Goal: Task Accomplishment & Management: Manage account settings

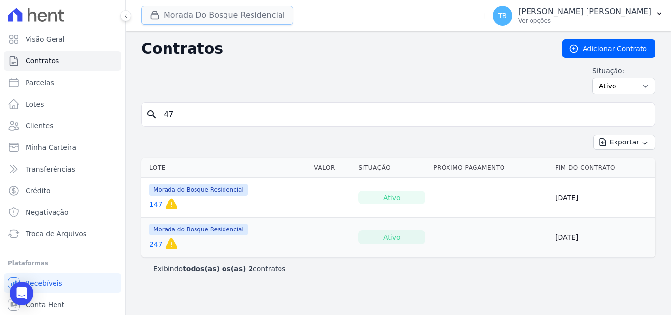
click at [196, 15] on button "Morada Do Bosque Residencial" at bounding box center [217, 15] width 152 height 19
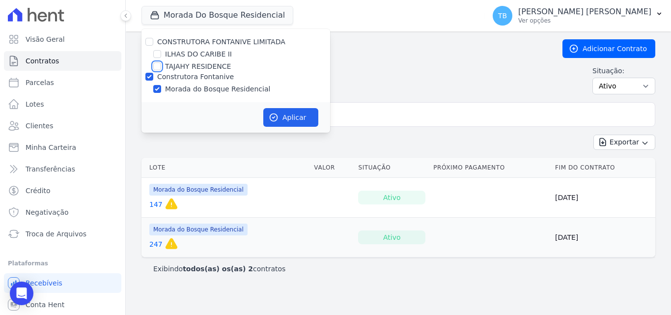
click at [157, 64] on input "TAJAHY RESIDENCE" at bounding box center [157, 66] width 8 height 8
checkbox input "true"
click at [151, 74] on input "Construtora Fontanive" at bounding box center [149, 77] width 8 height 8
checkbox input "false"
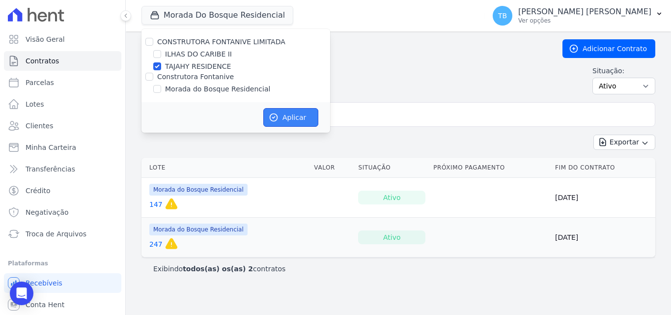
click at [284, 113] on button "Aplicar" at bounding box center [290, 117] width 55 height 19
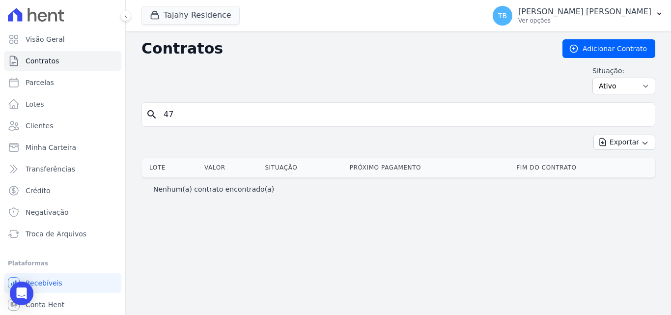
click at [175, 110] on input "47" at bounding box center [404, 115] width 493 height 20
type input "4"
type input "1803"
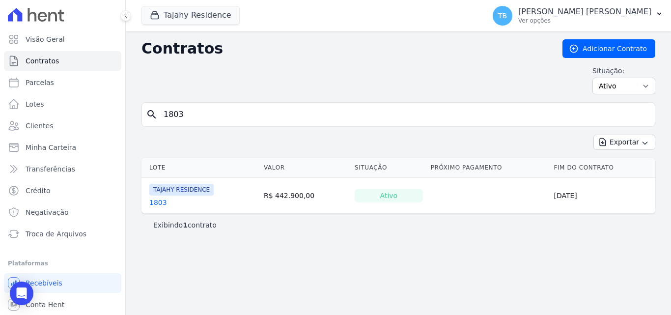
click at [152, 202] on link "1803" at bounding box center [158, 202] width 18 height 10
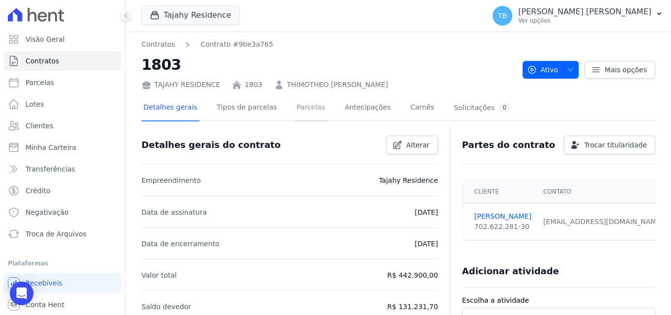
click at [295, 105] on link "Parcelas" at bounding box center [311, 108] width 32 height 26
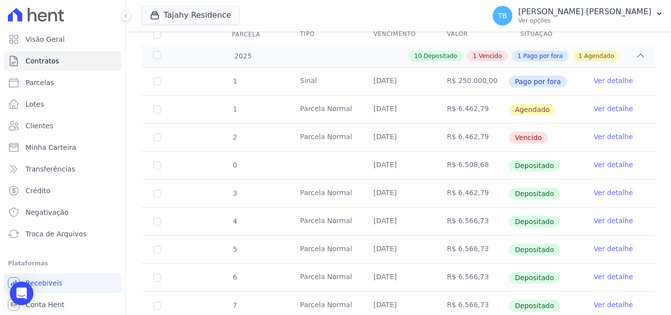
scroll to position [331, 0]
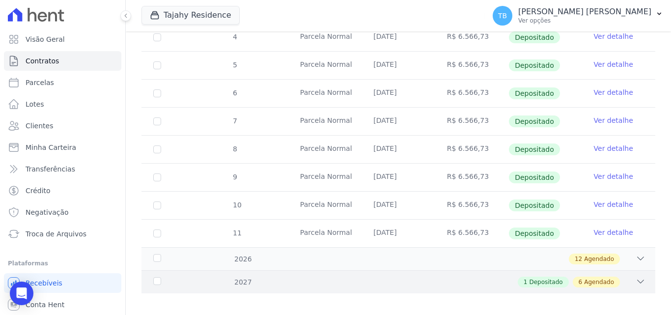
click at [234, 276] on div "1 Depositado 6 Agendado" at bounding box center [423, 281] width 444 height 11
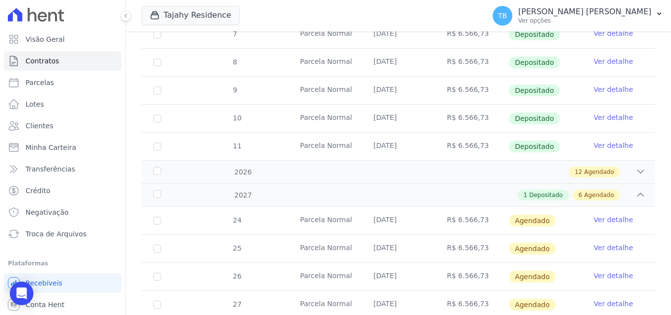
scroll to position [527, 0]
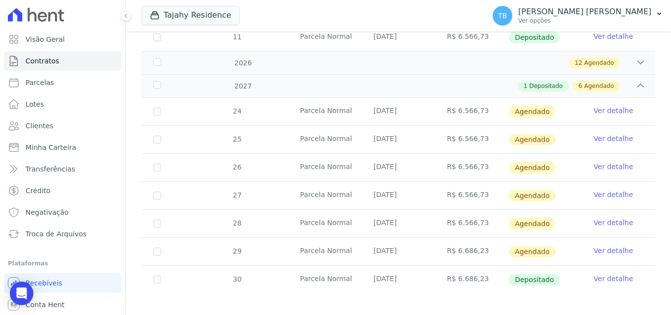
click at [604, 246] on link "Ver detalhe" at bounding box center [613, 251] width 39 height 10
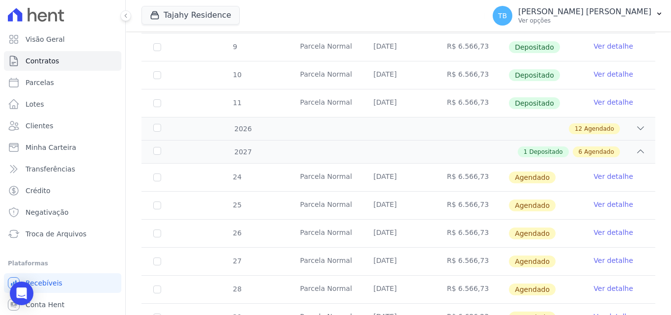
scroll to position [527, 0]
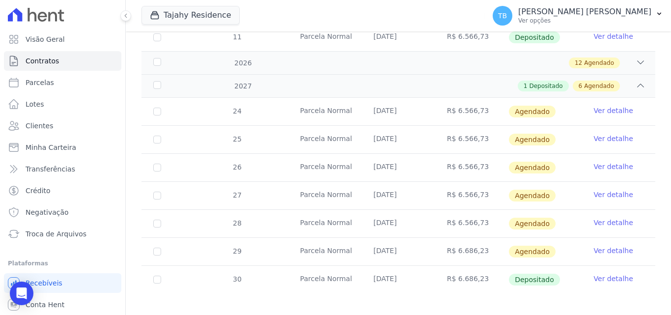
click at [151, 245] on td "29" at bounding box center [156, 252] width 31 height 28
click at [153, 115] on input "checkbox" at bounding box center [157, 112] width 8 height 8
checkbox input "true"
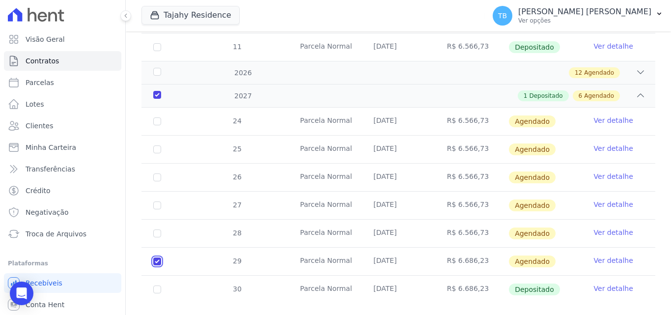
scroll to position [535, 0]
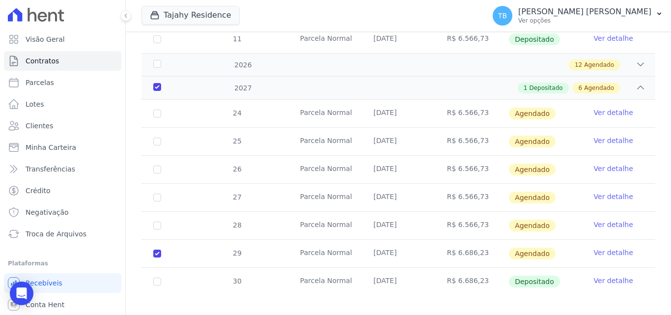
click at [596, 248] on link "Ver detalhe" at bounding box center [613, 253] width 39 height 10
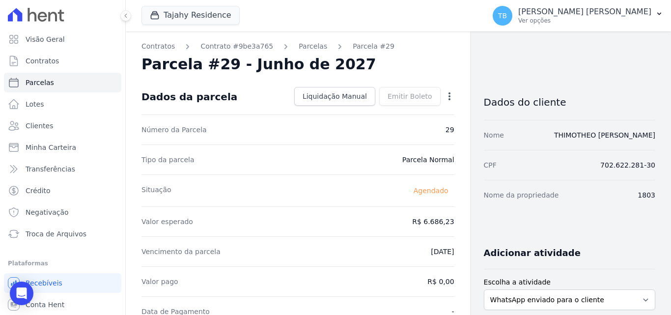
click at [446, 94] on icon "button" at bounding box center [449, 96] width 10 height 10
click at [390, 126] on link "Antecipar" at bounding box center [407, 127] width 86 height 18
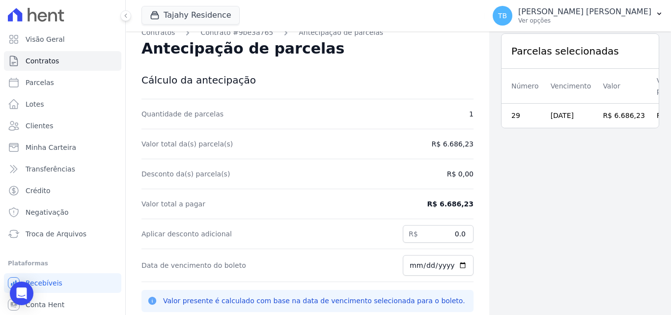
scroll to position [15, 0]
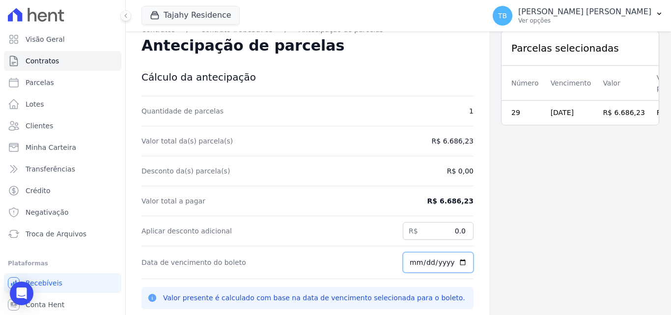
click at [404, 261] on input "[DATE]" at bounding box center [438, 262] width 71 height 21
type input "[DATE]"
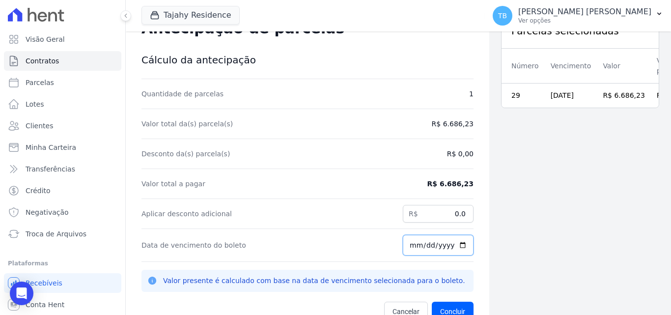
scroll to position [31, 0]
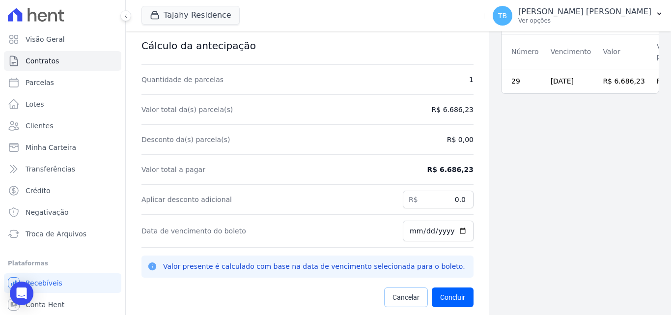
click at [392, 295] on span "Cancelar" at bounding box center [405, 297] width 27 height 10
click at [398, 298] on span "Cancelar" at bounding box center [405, 297] width 27 height 10
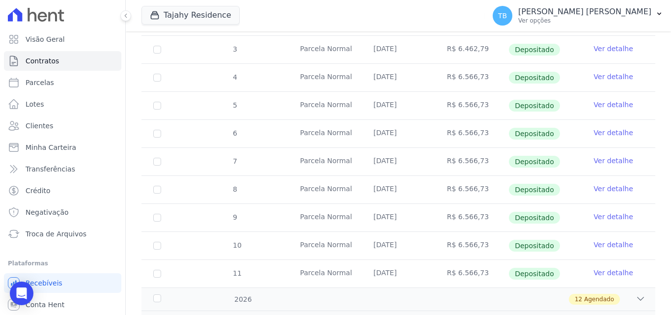
scroll to position [331, 0]
